Goal: Navigation & Orientation: Understand site structure

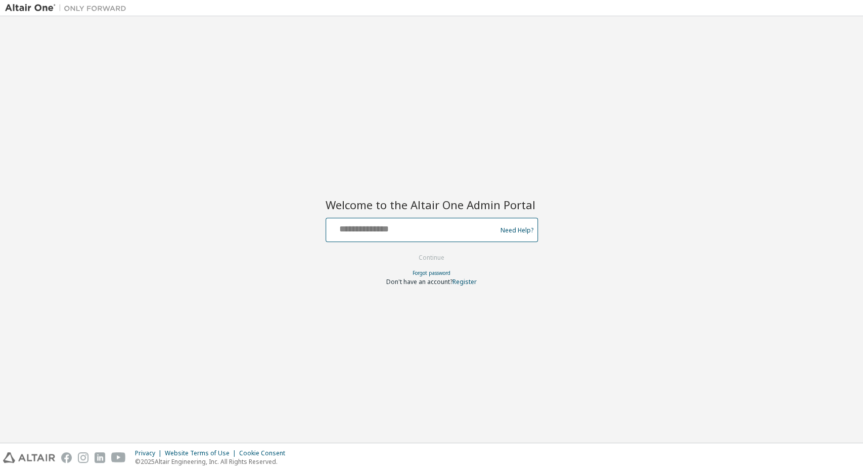
click at [424, 230] on input "text" at bounding box center [412, 227] width 165 height 15
click at [417, 224] on input "**********" at bounding box center [412, 227] width 165 height 15
type input "**********"
click at [441, 257] on button "Continue" at bounding box center [431, 257] width 47 height 15
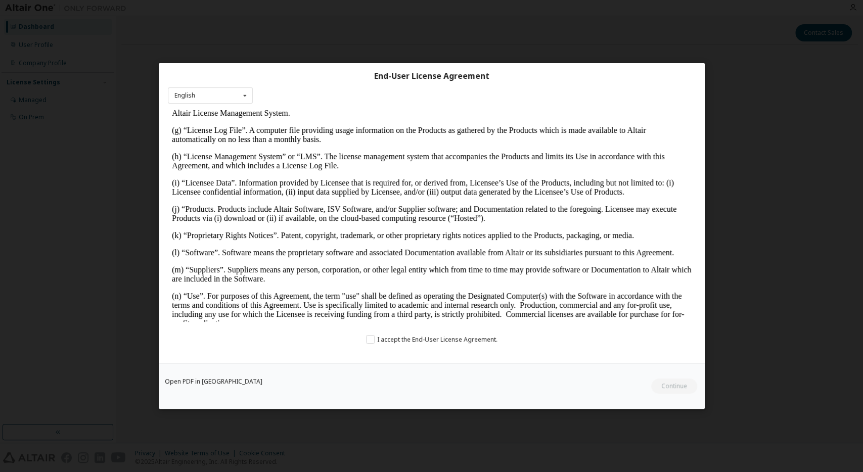
scroll to position [368, 0]
drag, startPoint x: 370, startPoint y: 337, endPoint x: 570, endPoint y: 352, distance: 200.9
click at [370, 337] on label "I accept the End-User License Agreement." at bounding box center [431, 339] width 131 height 9
click at [646, 384] on div "Open PDF in [GEOGRAPHIC_DATA] Continue" at bounding box center [432, 386] width 546 height 46
click at [669, 386] on button "Continue" at bounding box center [673, 386] width 47 height 15
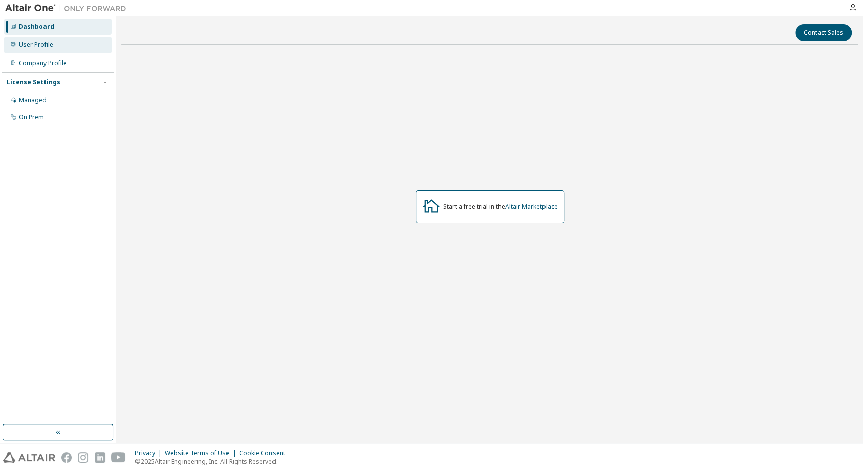
click at [36, 47] on div "User Profile" at bounding box center [36, 45] width 34 height 8
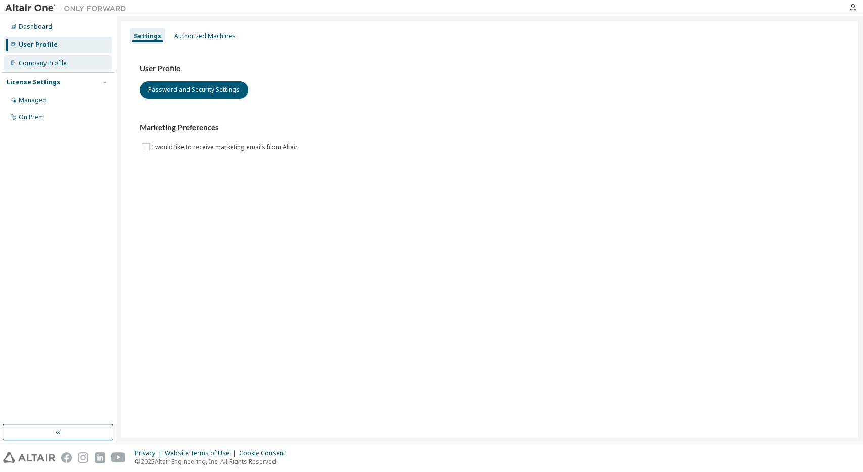
click at [40, 60] on div "Company Profile" at bounding box center [43, 63] width 48 height 8
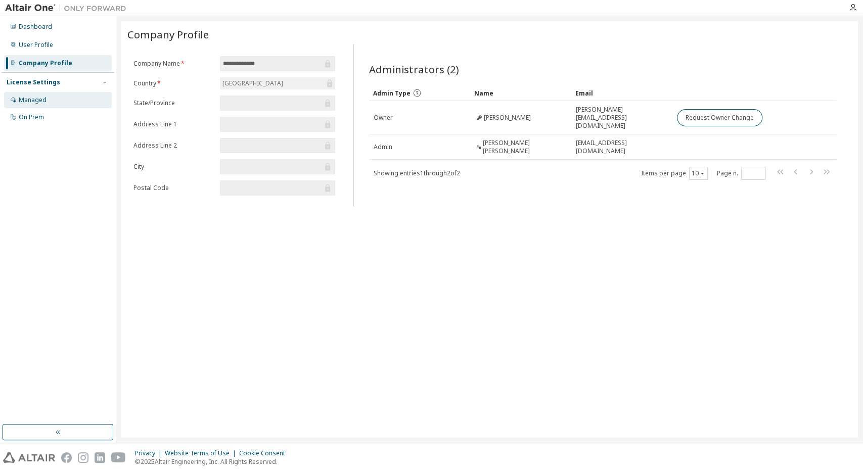
click at [32, 97] on div "Managed" at bounding box center [33, 100] width 28 height 8
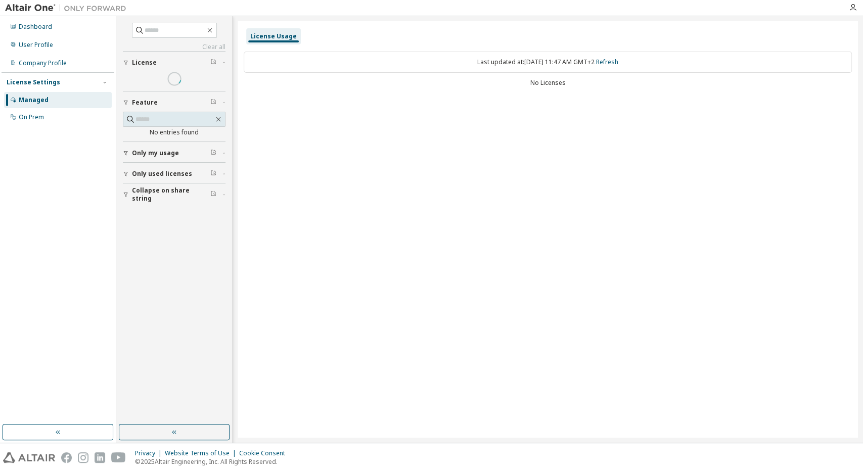
click at [87, 85] on div "License Settings" at bounding box center [58, 82] width 103 height 9
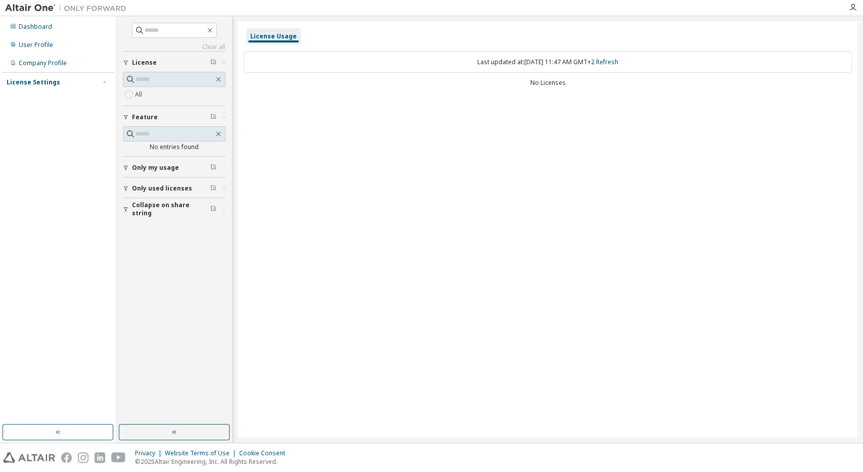
click at [87, 85] on div "License Settings" at bounding box center [58, 82] width 103 height 9
click at [29, 119] on div "On Prem" at bounding box center [31, 117] width 25 height 8
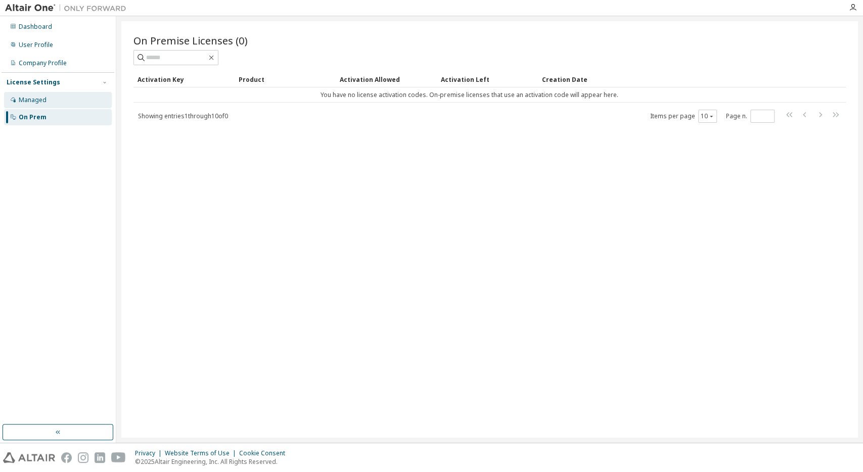
click at [55, 95] on div "Managed" at bounding box center [58, 100] width 108 height 16
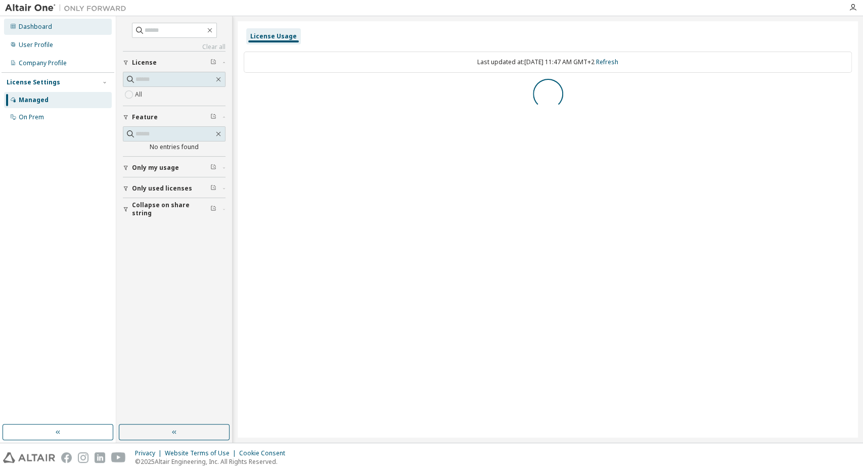
click at [43, 29] on div "Dashboard" at bounding box center [35, 27] width 33 height 8
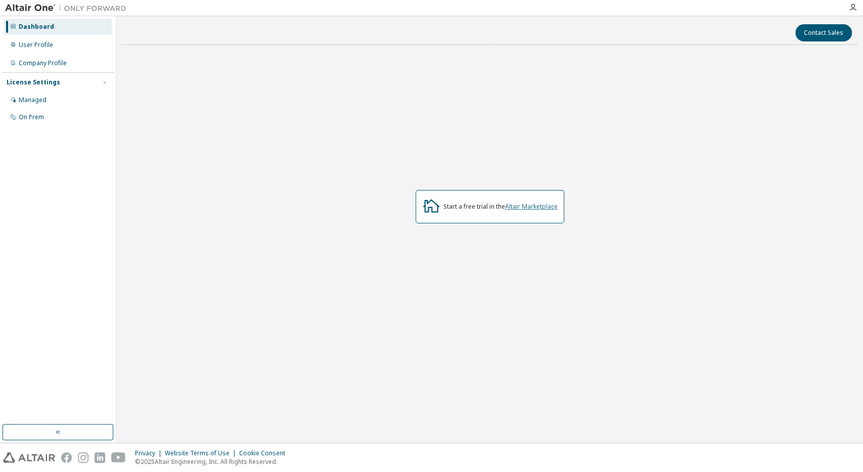
click at [525, 206] on link "Altair Marketplace" at bounding box center [531, 206] width 53 height 9
